Goal: Register for event/course

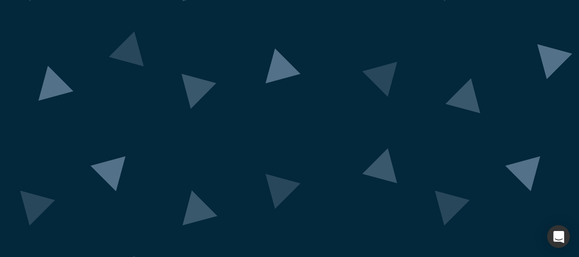
scroll to position [118, 0]
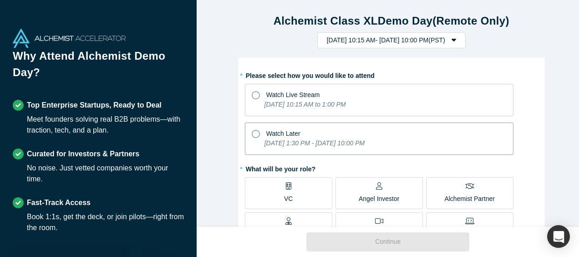
click at [255, 130] on icon at bounding box center [256, 134] width 8 height 8
click at [0, 0] on input "Watch Later [DATE] 1:30 PM - [DATE] 10:00 PM" at bounding box center [0, 0] width 0 height 0
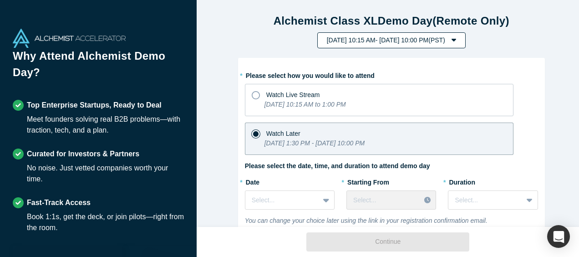
click at [466, 41] on button "[DATE] 10:15 AM - [DATE] 10:00 PM ( PST )" at bounding box center [391, 40] width 148 height 16
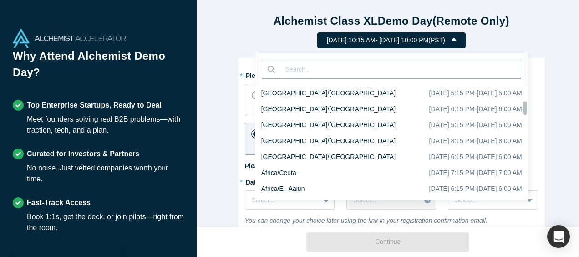
scroll to position [1402, 0]
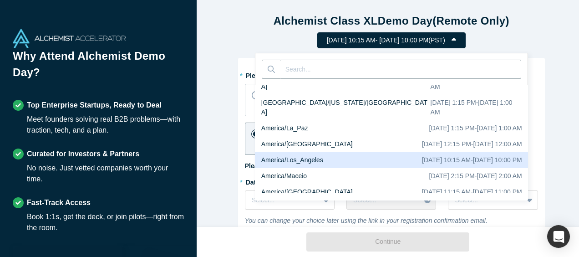
click at [553, 37] on div "[DATE] 10:15 AM - [DATE] 10:00 PM ( PST ) [GEOGRAPHIC_DATA]/[GEOGRAPHIC_DATA] […" at bounding box center [391, 40] width 376 height 16
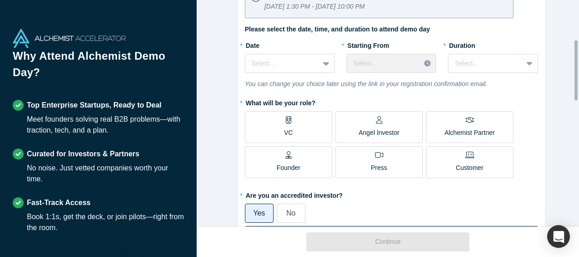
scroll to position [182, 0]
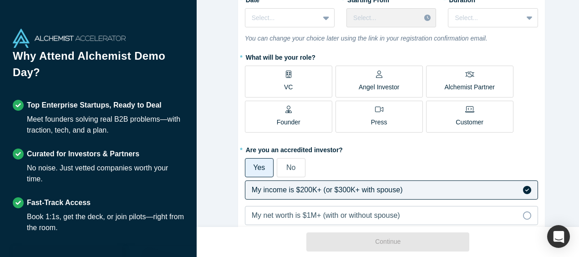
click at [373, 82] on p "Angel Investor" at bounding box center [379, 87] width 41 height 10
click at [0, 0] on input "Angel Investor" at bounding box center [0, 0] width 0 height 0
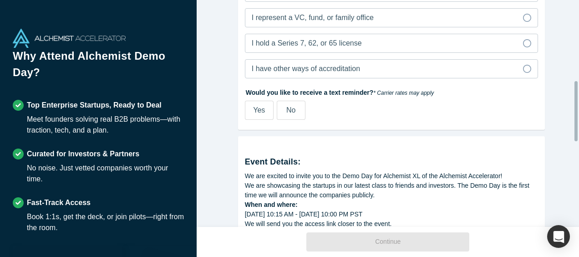
scroll to position [302, 0]
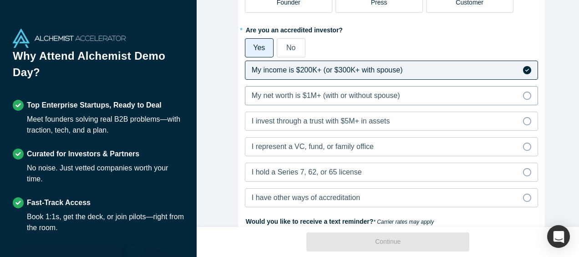
click at [404, 94] on label "My net worth is $1M+ (with or without spouse)" at bounding box center [391, 95] width 293 height 19
click at [0, 0] on input "My net worth is $1M+ (with or without spouse)" at bounding box center [0, 0] width 0 height 0
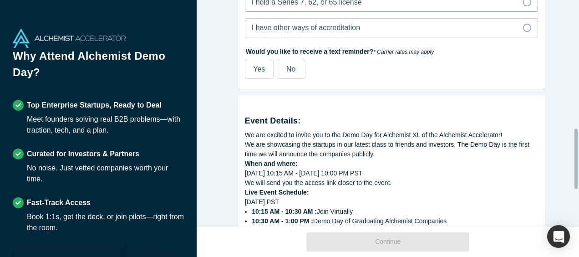
scroll to position [484, 0]
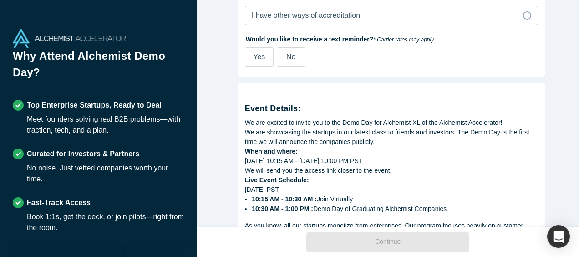
click at [253, 57] on span "Yes" at bounding box center [259, 57] width 12 height 8
click at [0, 0] on input "Yes" at bounding box center [0, 0] width 0 height 0
select select "US"
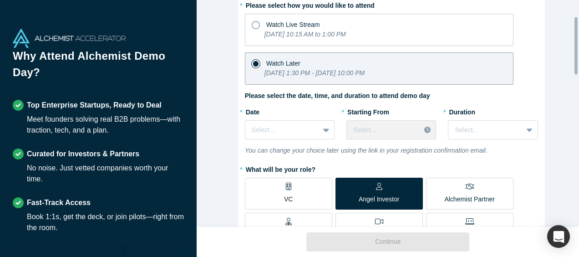
scroll to position [25, 0]
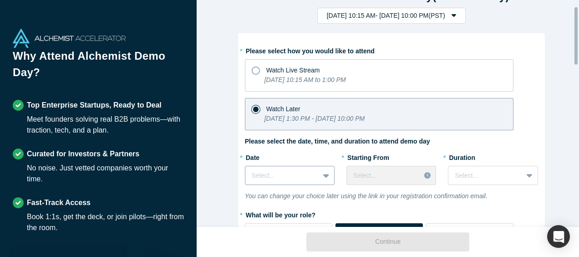
click at [326, 177] on div "Select..." at bounding box center [290, 175] width 90 height 19
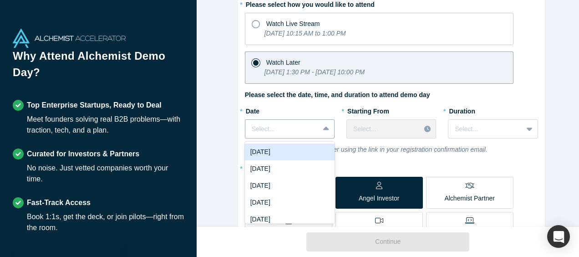
click at [280, 149] on div "[DATE]" at bounding box center [290, 151] width 90 height 17
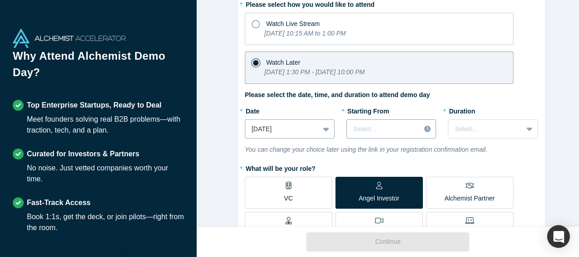
click at [377, 126] on div at bounding box center [383, 128] width 61 height 11
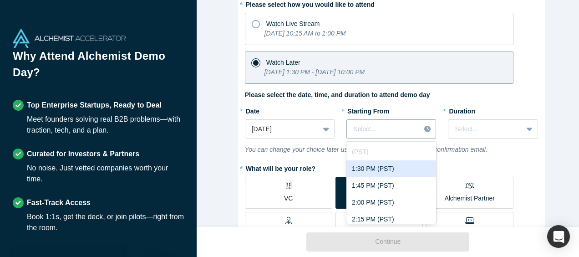
click at [378, 165] on div "1:30 PM (PST)" at bounding box center [391, 168] width 90 height 17
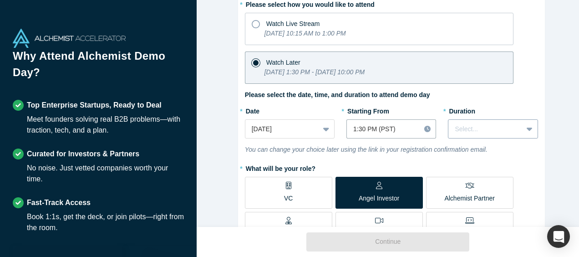
click at [474, 124] on div at bounding box center [485, 128] width 61 height 11
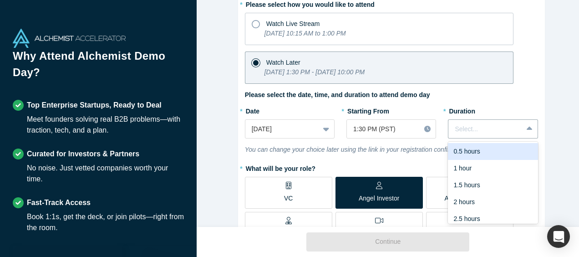
scroll to position [23, 0]
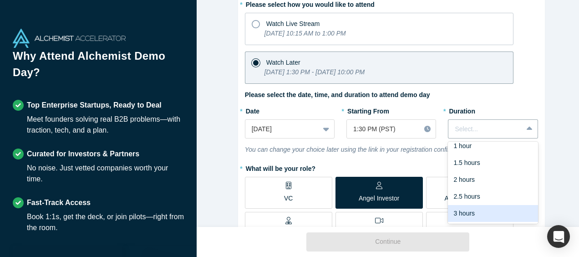
click at [492, 212] on div "3 hours" at bounding box center [493, 213] width 90 height 17
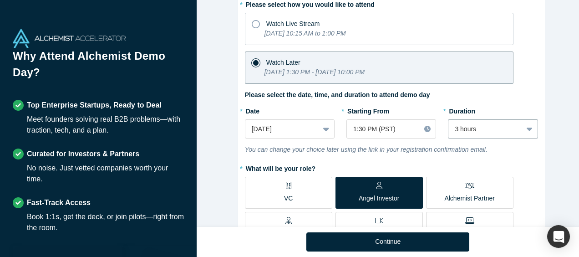
click at [373, 157] on div "* Please select how you would like to attend Watch Live Stream [DATE] 10:15 AM …" at bounding box center [391, 259] width 293 height 524
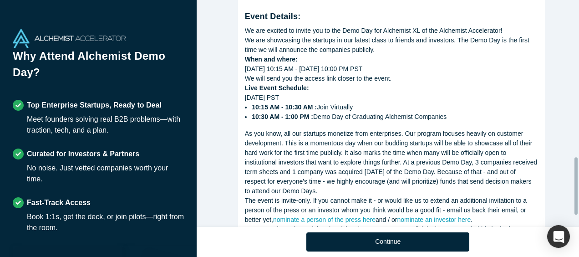
scroll to position [662, 0]
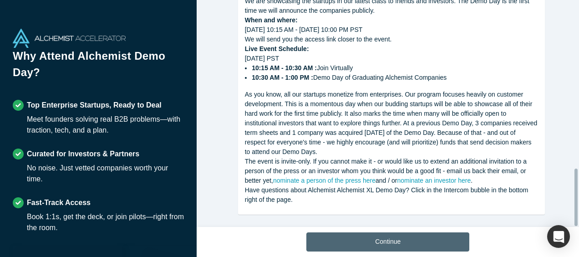
click at [408, 244] on button "Continue" at bounding box center [387, 241] width 163 height 19
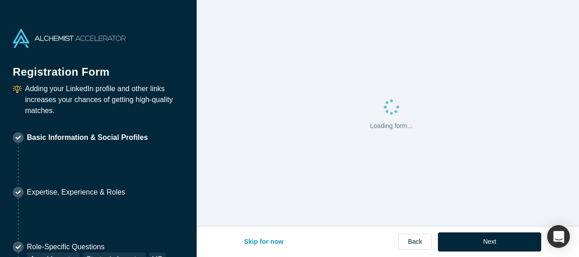
select select "US"
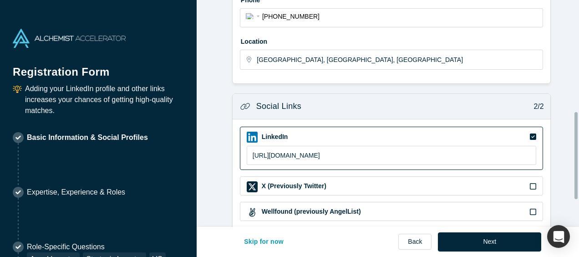
scroll to position [361, 0]
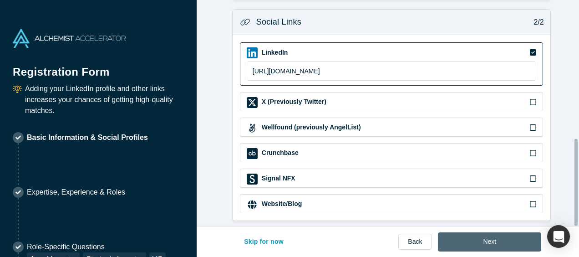
click at [500, 241] on button "Next" at bounding box center [489, 241] width 103 height 19
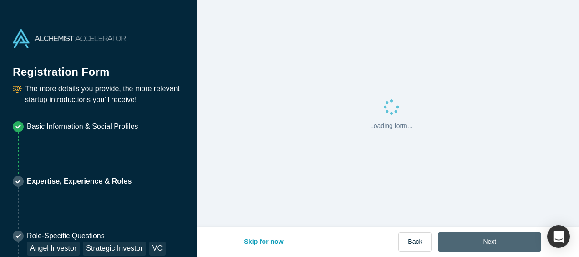
scroll to position [0, 0]
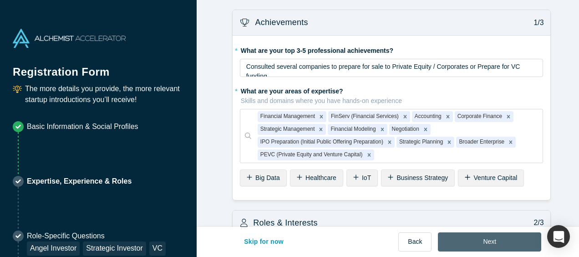
click at [500, 241] on button "Next" at bounding box center [489, 241] width 103 height 19
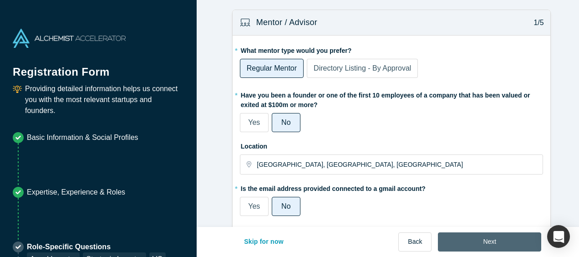
click at [500, 241] on button "Next" at bounding box center [489, 241] width 103 height 19
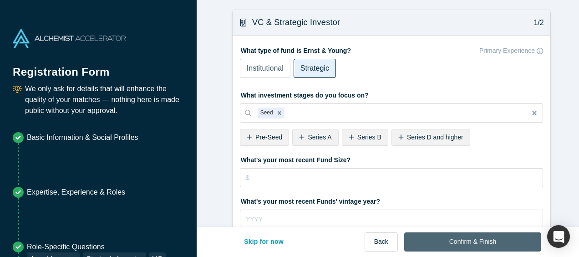
click at [500, 241] on button "Confirm & Finish" at bounding box center [472, 241] width 137 height 19
